Goal: Task Accomplishment & Management: Complete application form

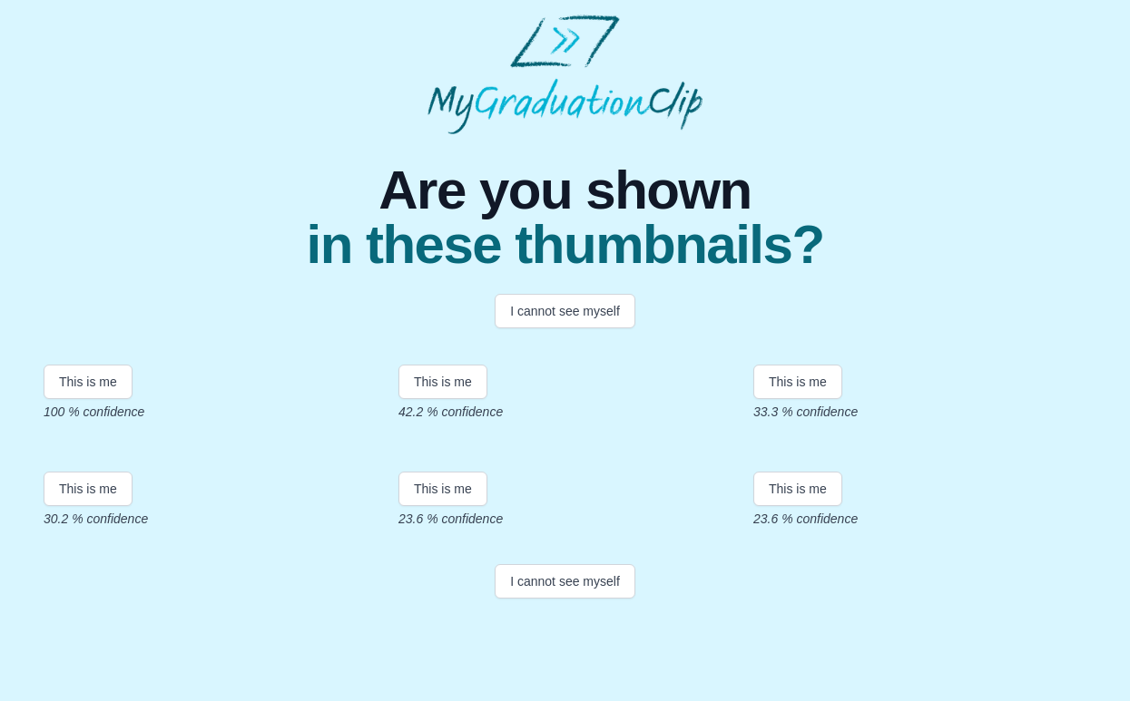
scroll to position [107, 0]
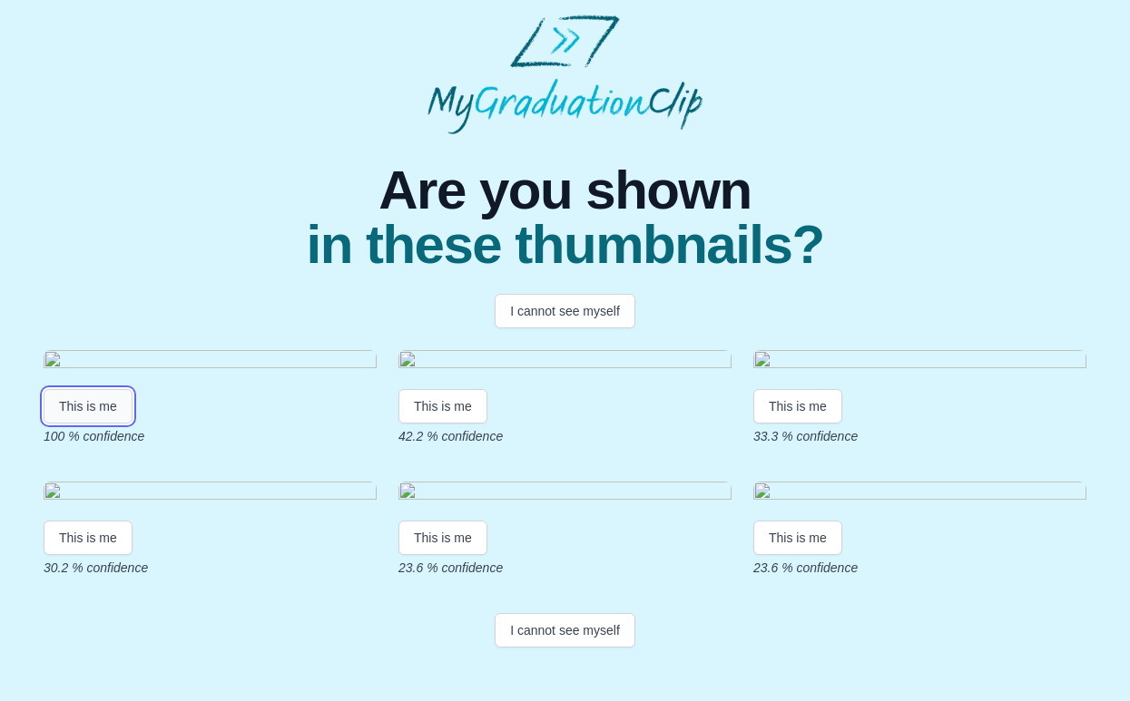
click at [103, 424] on button "This is me" at bounding box center [88, 406] width 89 height 34
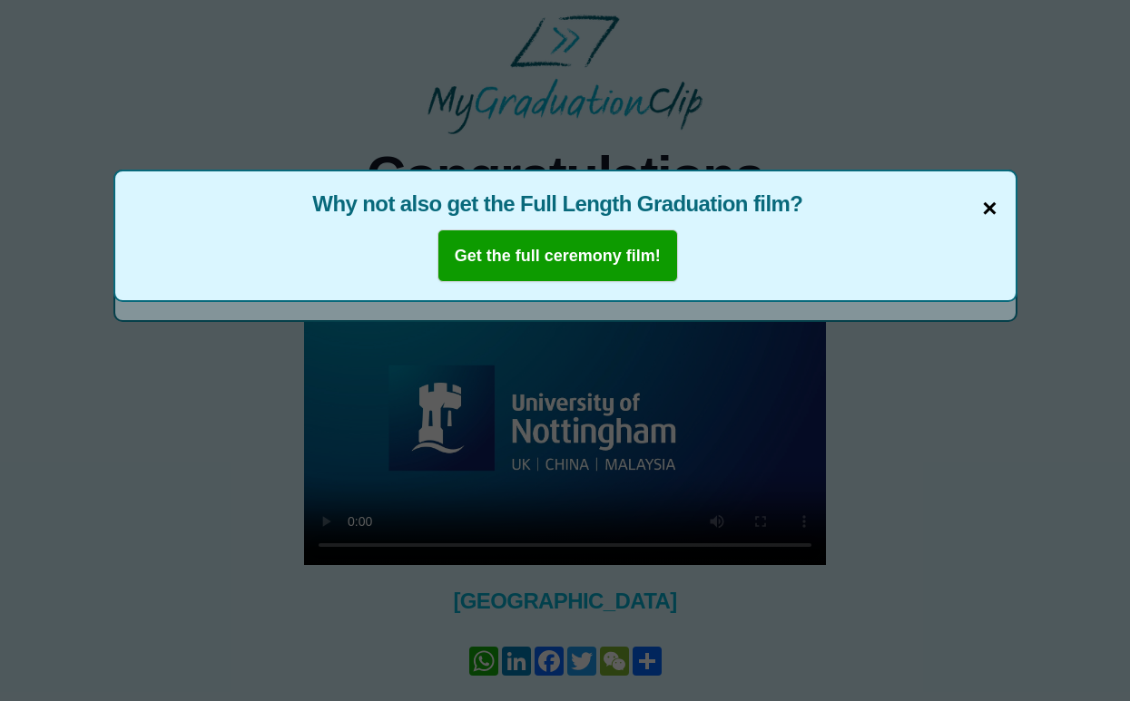
click at [987, 211] on span "×" at bounding box center [989, 209] width 15 height 38
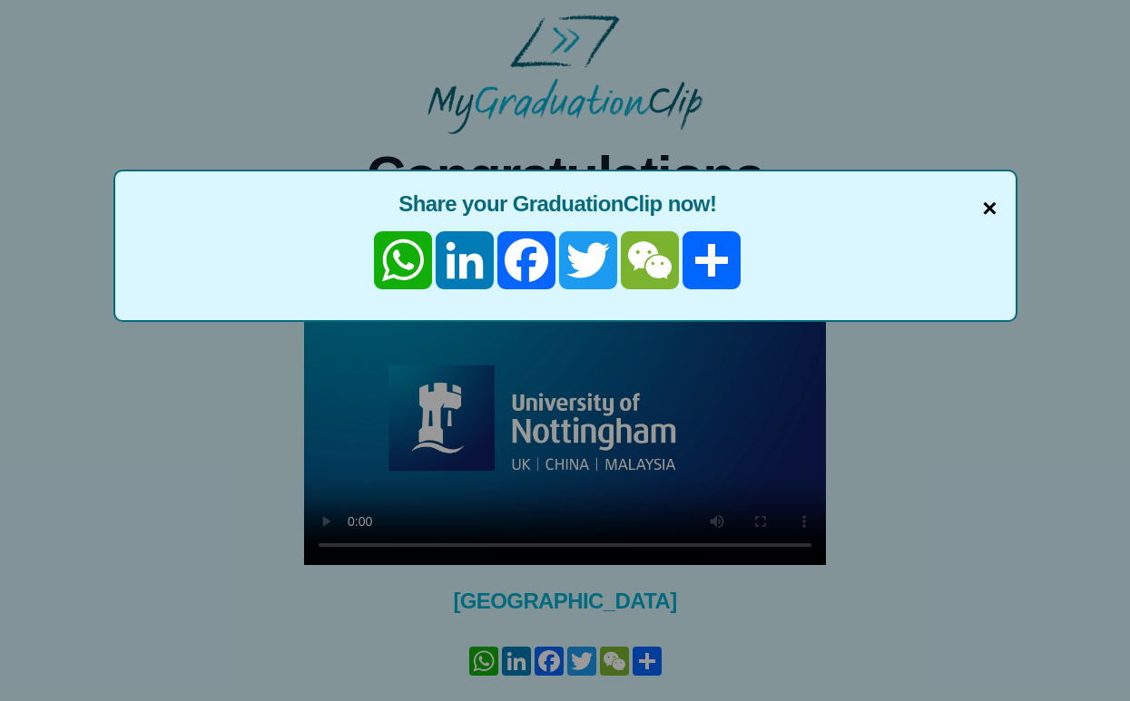
click at [987, 196] on span "×" at bounding box center [989, 209] width 15 height 38
